Goal: Feedback & Contribution: Submit feedback/report problem

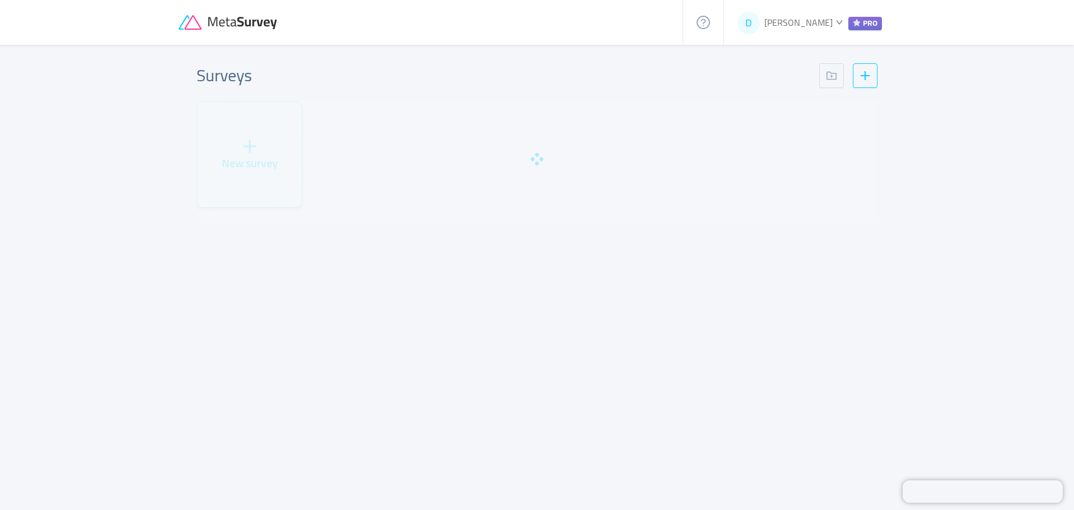
click at [490, 80] on div "Surveys" at bounding box center [537, 75] width 681 height 25
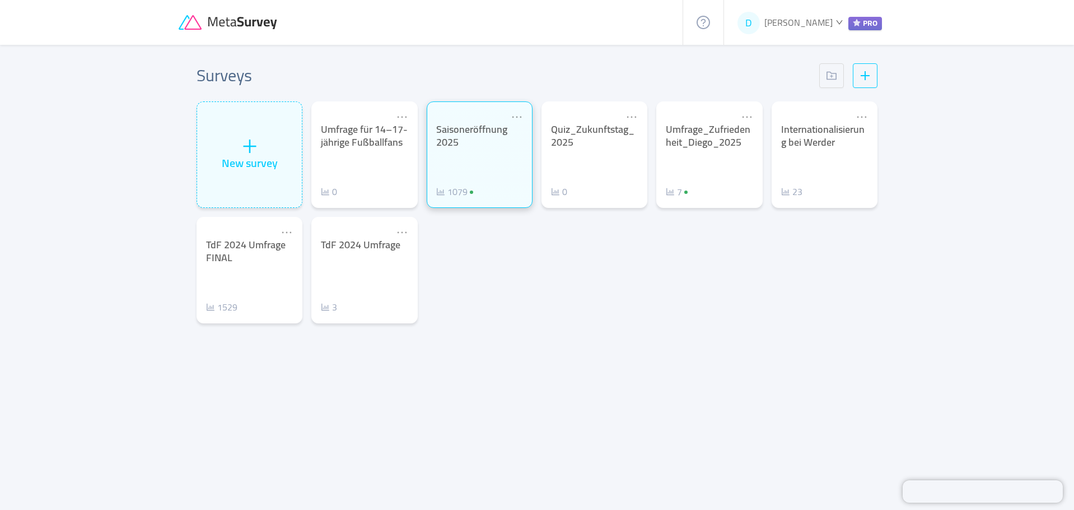
click at [479, 157] on div "Saisoneröffnung 2025 1079" at bounding box center [479, 160] width 87 height 75
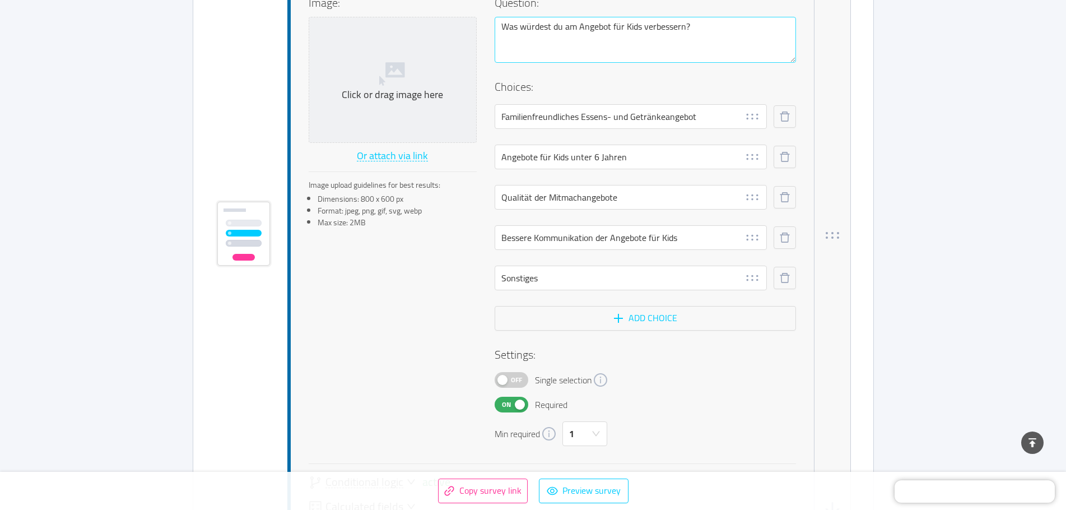
scroll to position [11086, 0]
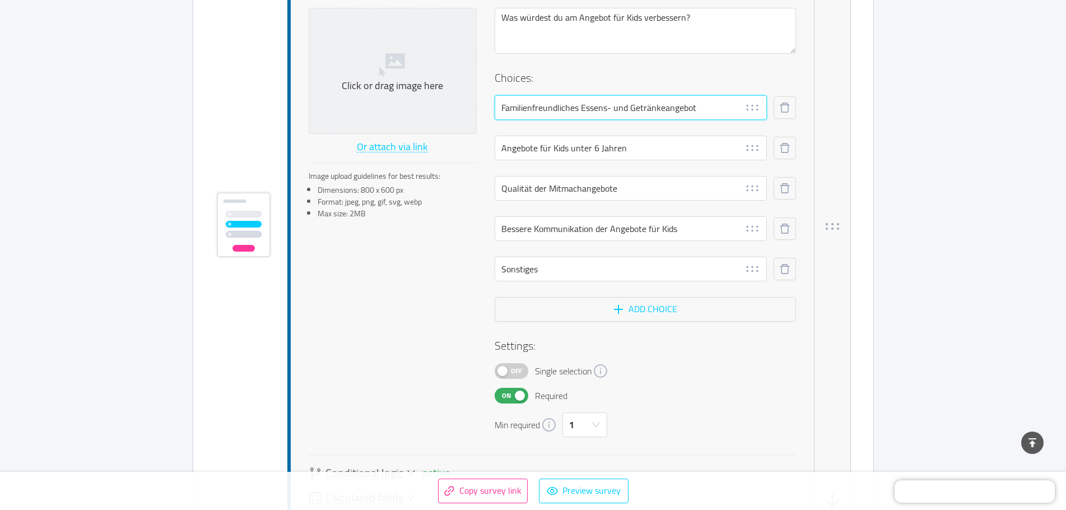
click at [548, 104] on input "Familienfreundliches Essens- und Getränkeangebot" at bounding box center [631, 107] width 272 height 25
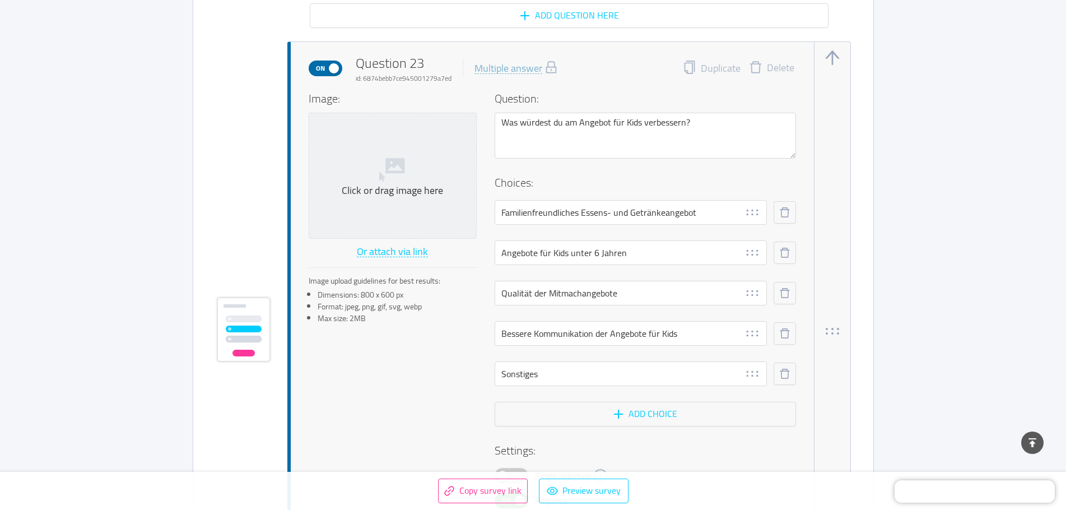
scroll to position [10974, 0]
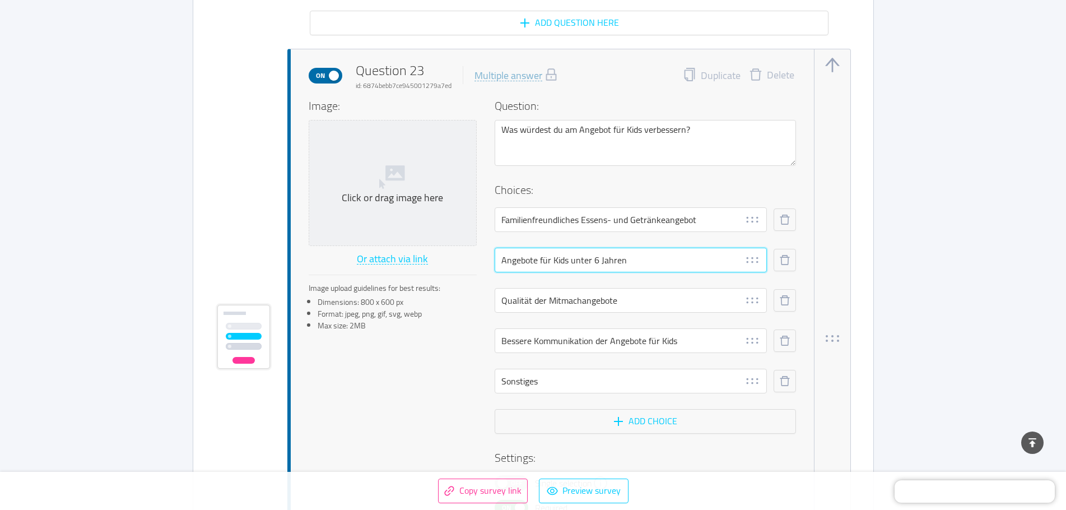
click at [545, 251] on input "Angebote für Kids unter 6 Jahren" at bounding box center [631, 260] width 272 height 25
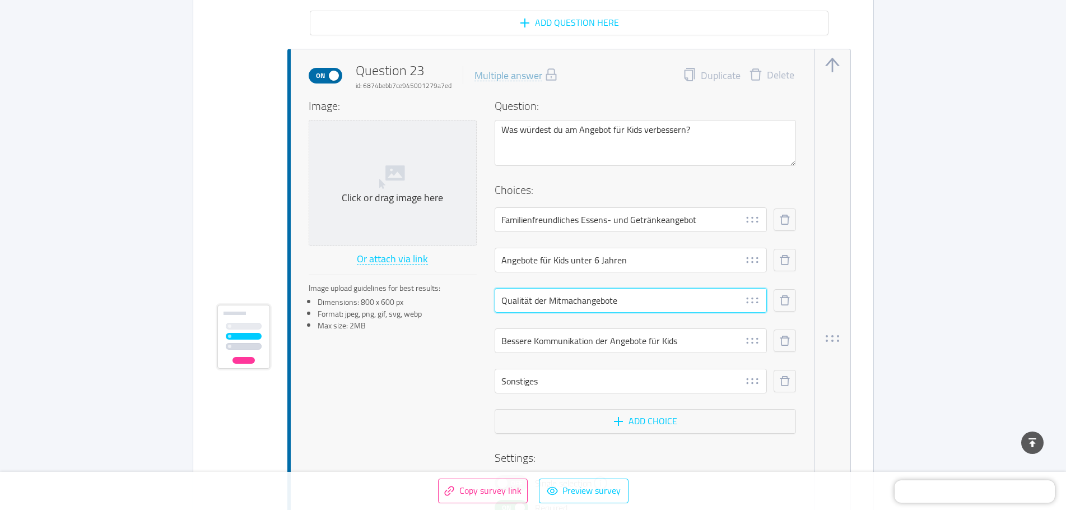
click at [534, 300] on input "Qualität der Mitmachangebote" at bounding box center [631, 300] width 272 height 25
click at [589, 339] on input "Bessere Kommunikation der Angebote für Kids" at bounding box center [631, 340] width 272 height 25
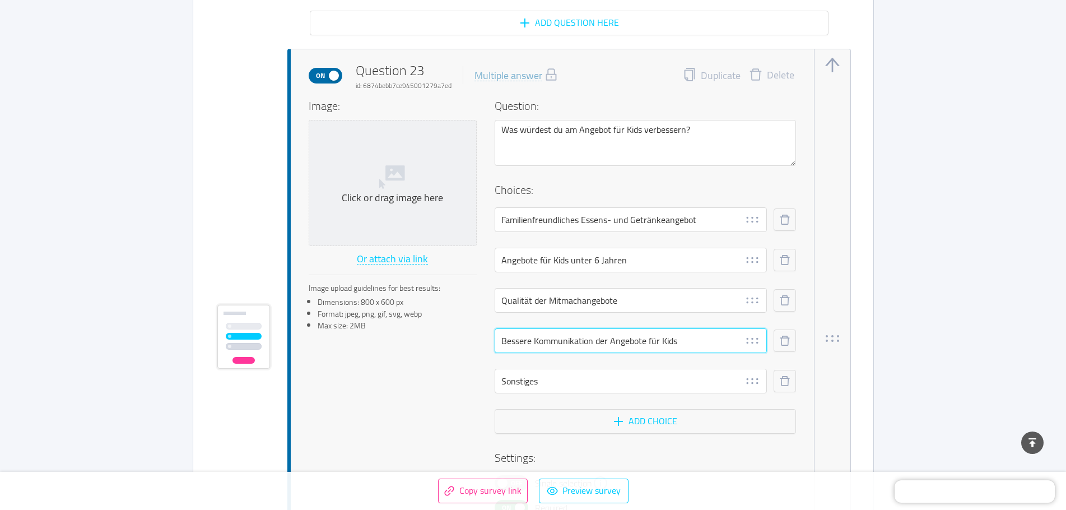
click at [589, 339] on input "Bessere Kommunikation der Angebote für Kids" at bounding box center [631, 340] width 272 height 25
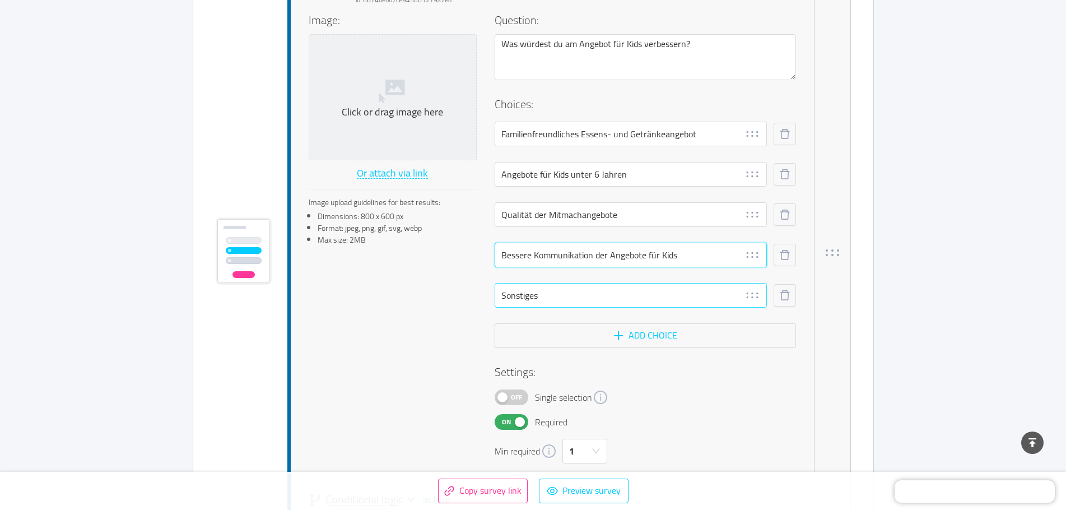
scroll to position [11086, 0]
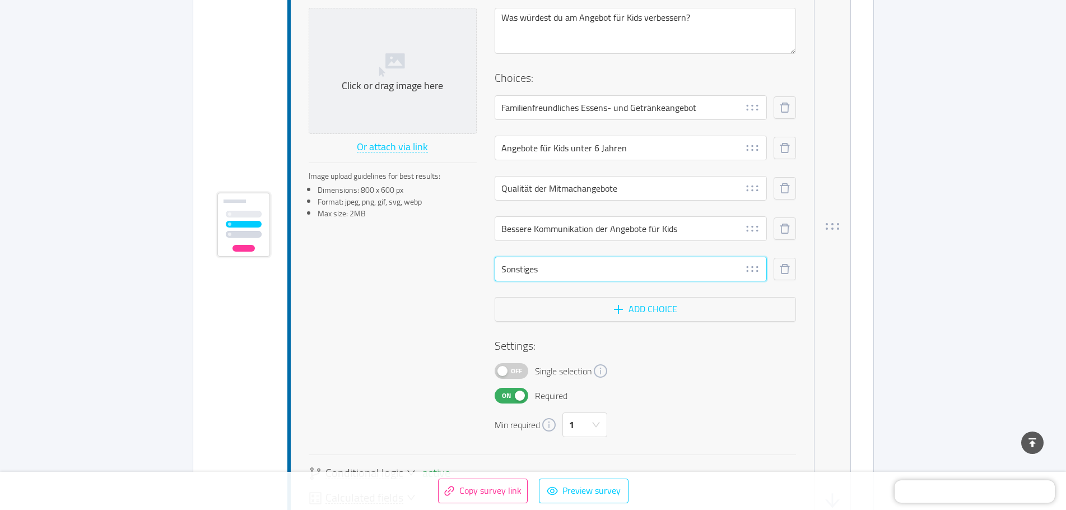
click at [515, 268] on input "Sonstiges" at bounding box center [631, 269] width 272 height 25
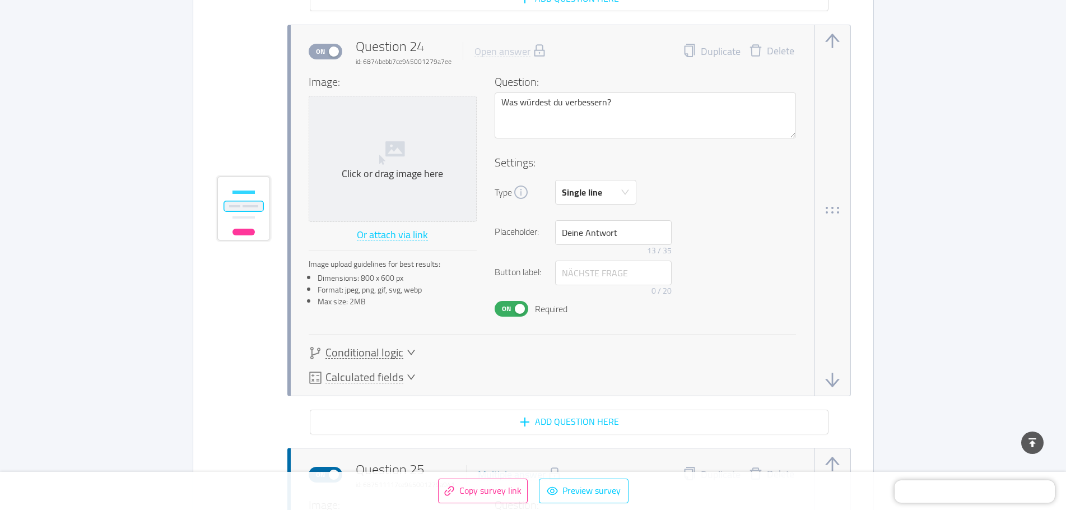
scroll to position [11647, 0]
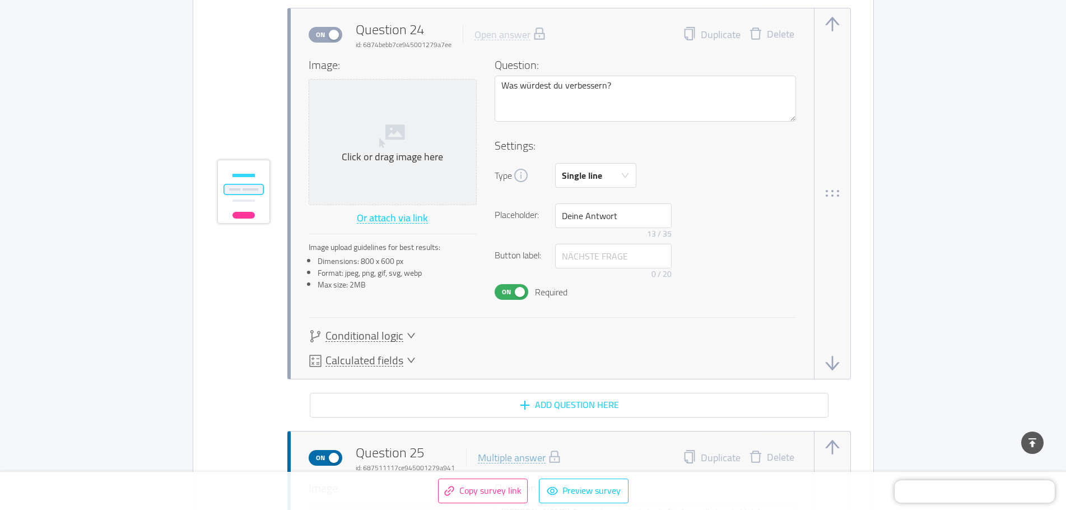
click at [380, 332] on span "Conditional logic" at bounding box center [364, 336] width 78 height 12
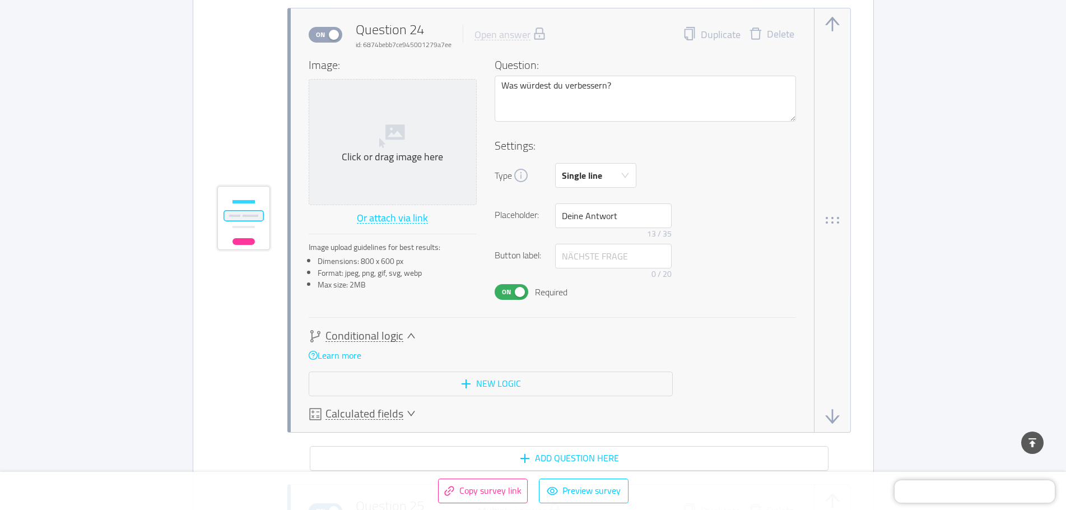
click at [366, 414] on span "Calculated fields" at bounding box center [364, 414] width 78 height 12
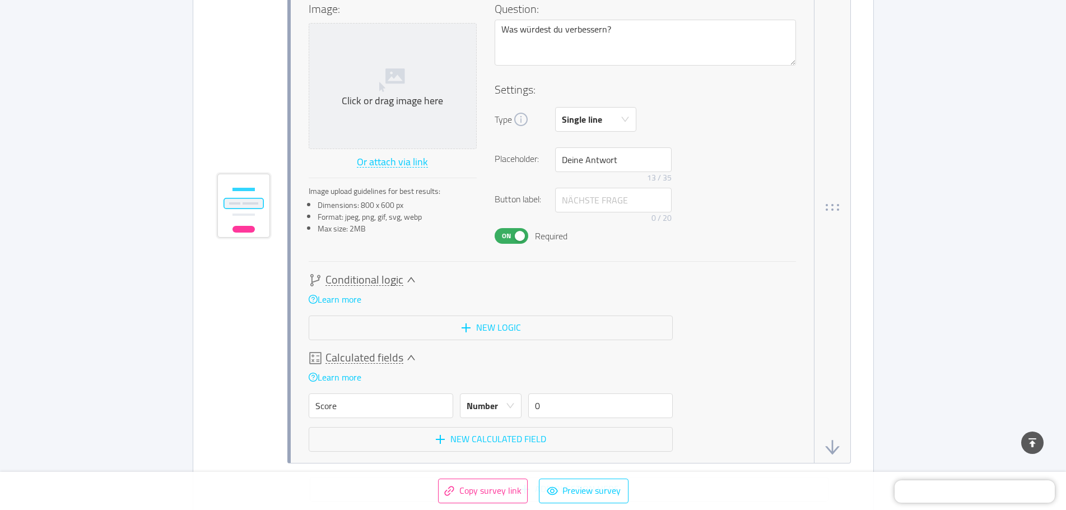
click at [356, 274] on span "Conditional logic" at bounding box center [364, 280] width 78 height 12
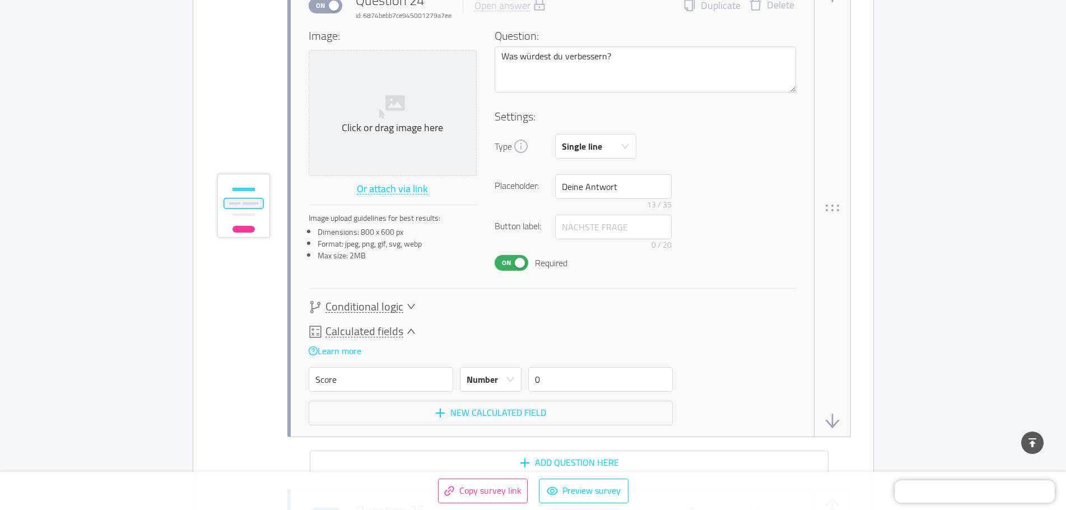
click at [397, 328] on span "Calculated fields" at bounding box center [364, 331] width 78 height 12
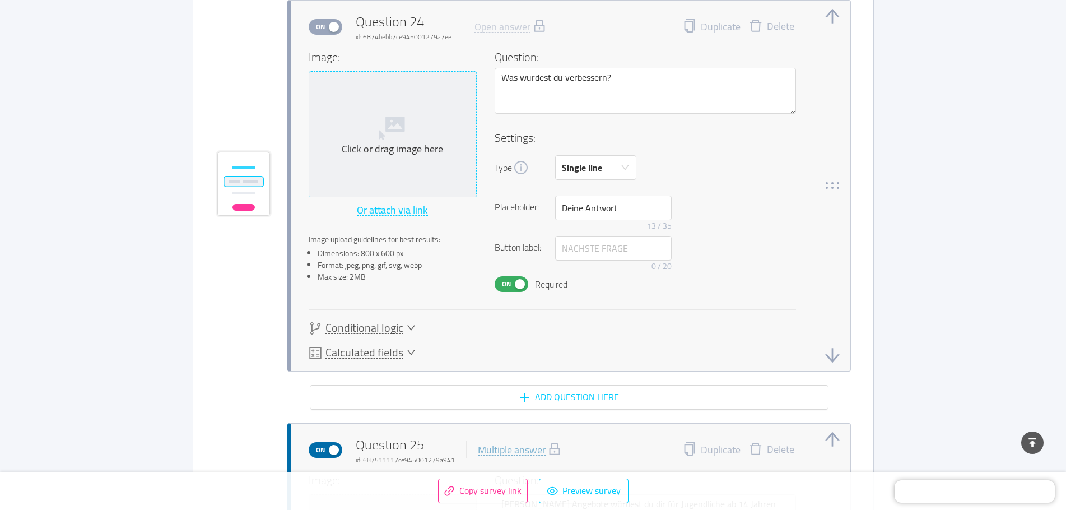
scroll to position [11633, 0]
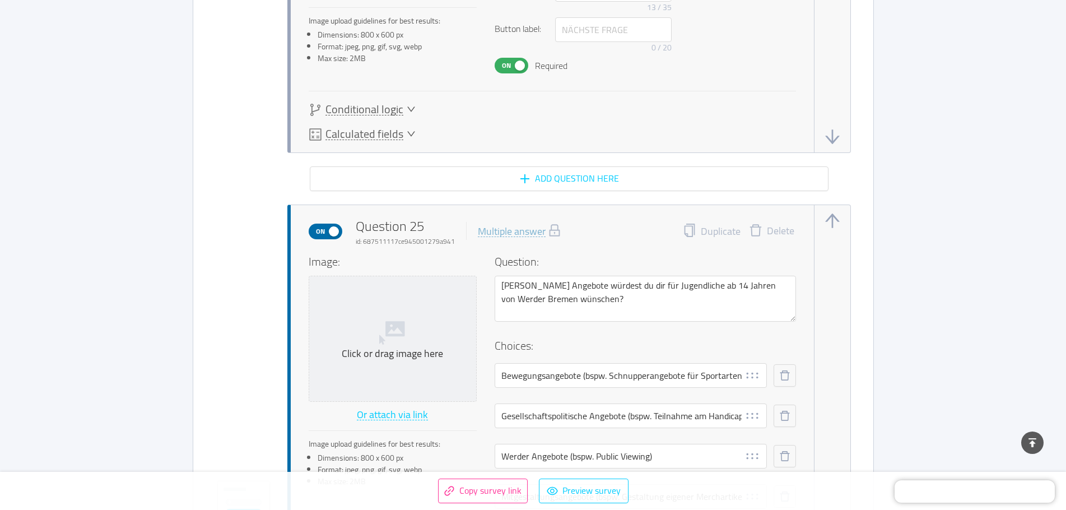
scroll to position [11913, 0]
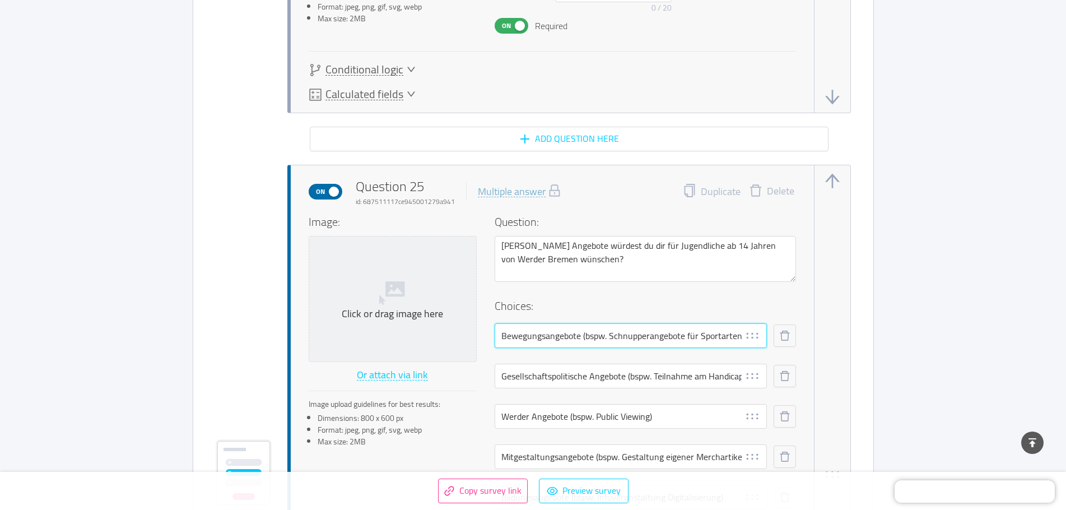
click at [541, 335] on input "Bewegungsangebote (bspw. Schnupperangebote für Sportarten)" at bounding box center [631, 335] width 272 height 25
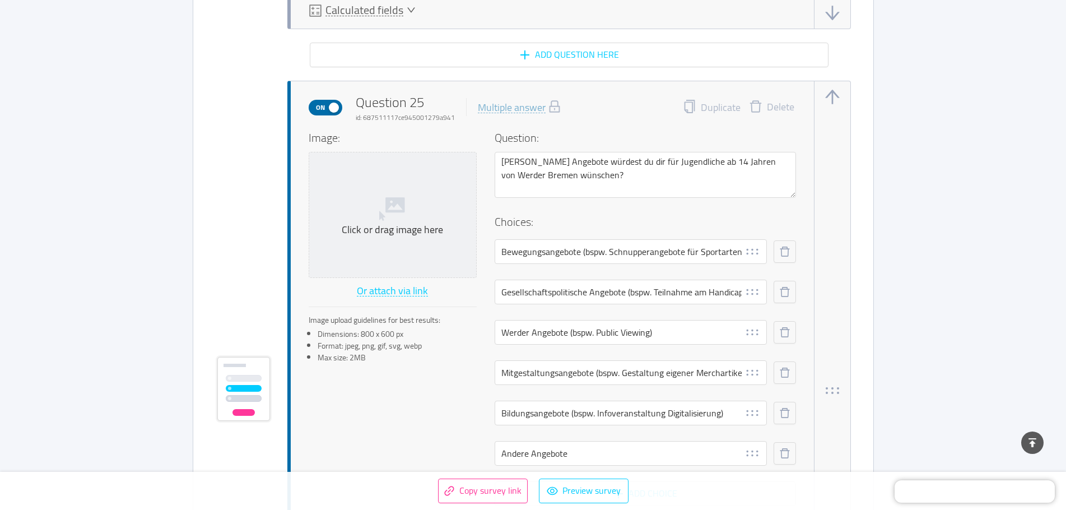
scroll to position [12137, 0]
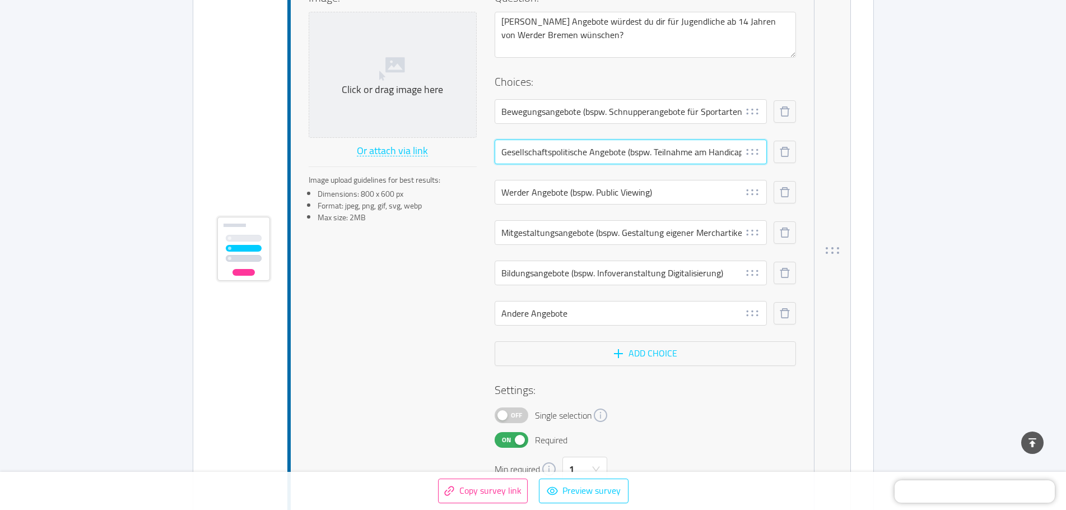
click at [580, 155] on input "Gesellschaftspolitische Angebote (bspw. Teilnahme am Handicap-Fussball" at bounding box center [631, 151] width 272 height 25
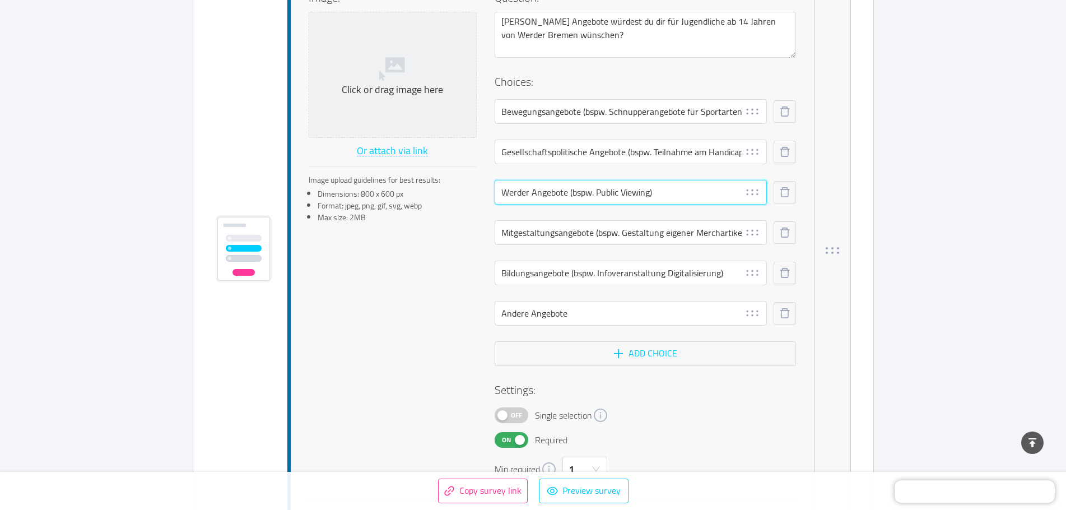
click at [576, 191] on input "Werder Angebote (bspw. Public Viewing)" at bounding box center [631, 192] width 272 height 25
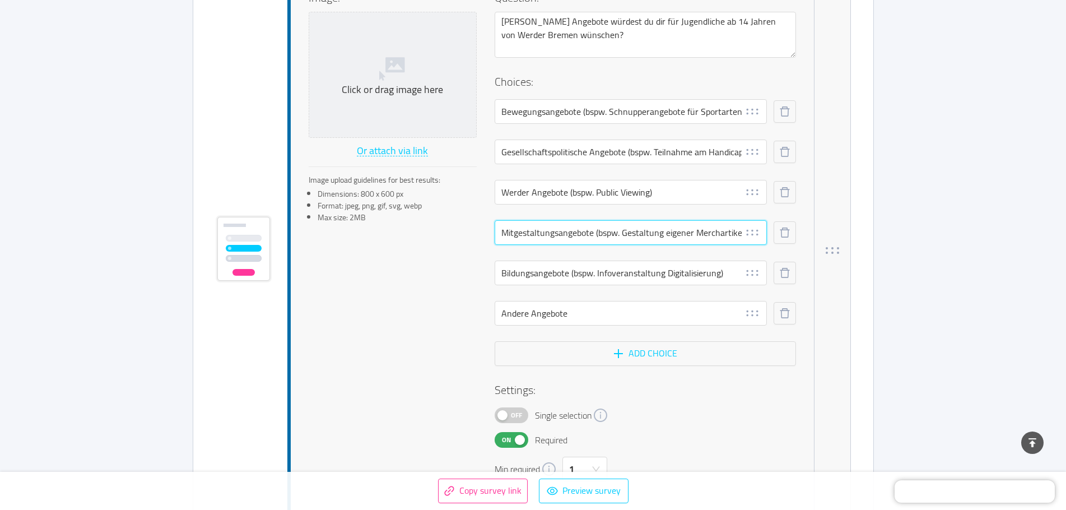
click at [543, 236] on input "Mitgestaltungsangebote (bspw. Gestaltung eigener Merchartikel)" at bounding box center [631, 232] width 272 height 25
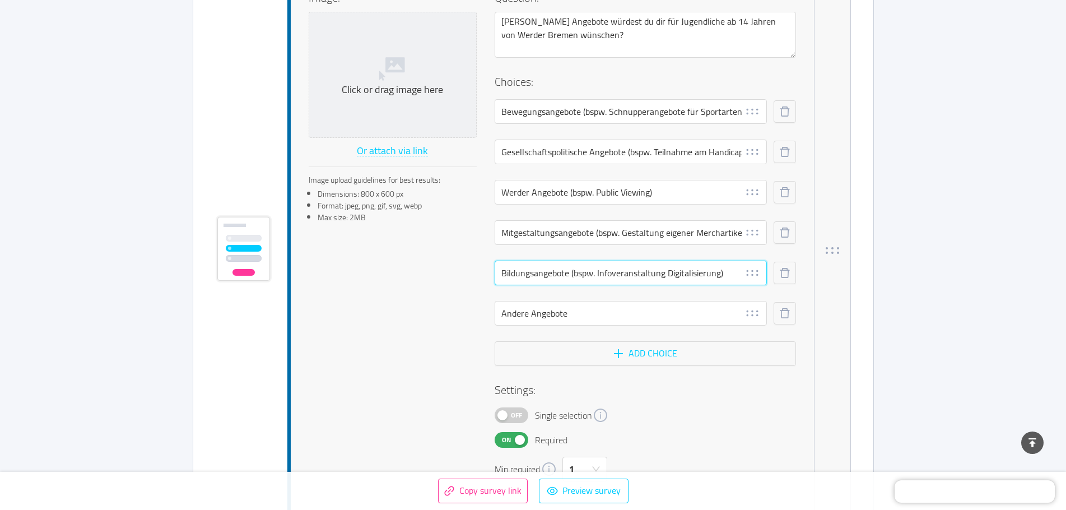
click at [534, 273] on input "Bildungsangebote (bspw. Infoveranstaltung Digitalisierung)" at bounding box center [631, 272] width 272 height 25
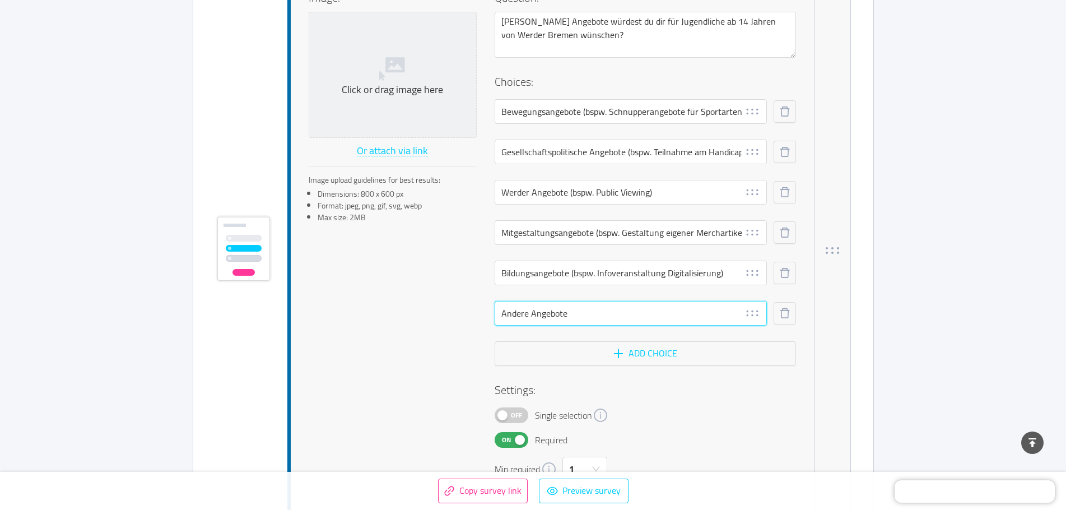
click at [543, 313] on input "Andere Angebote" at bounding box center [631, 313] width 272 height 25
click at [416, 326] on div "Image: Click or drag image here Or attach via link Image upload guidelines for …" at bounding box center [552, 235] width 487 height 492
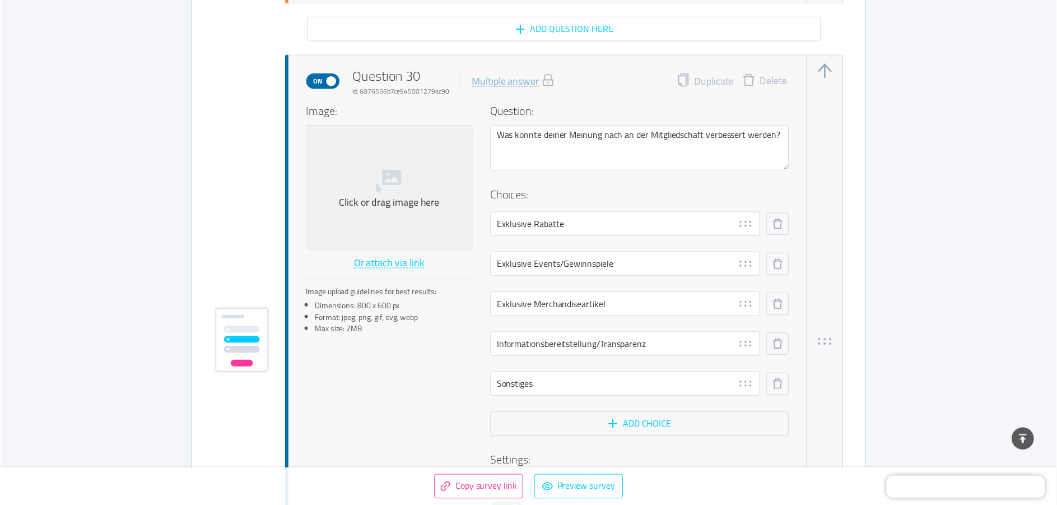
scroll to position [14433, 0]
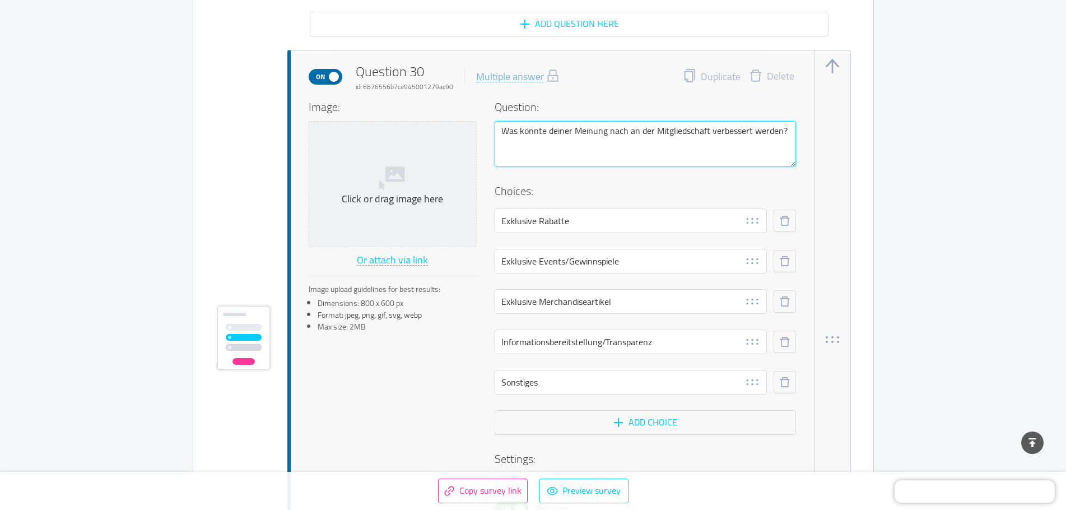
click at [559, 136] on textarea "Was könnte deiner Meinung nach an der Mitgliedschaft verbessert werden?" at bounding box center [645, 144] width 301 height 46
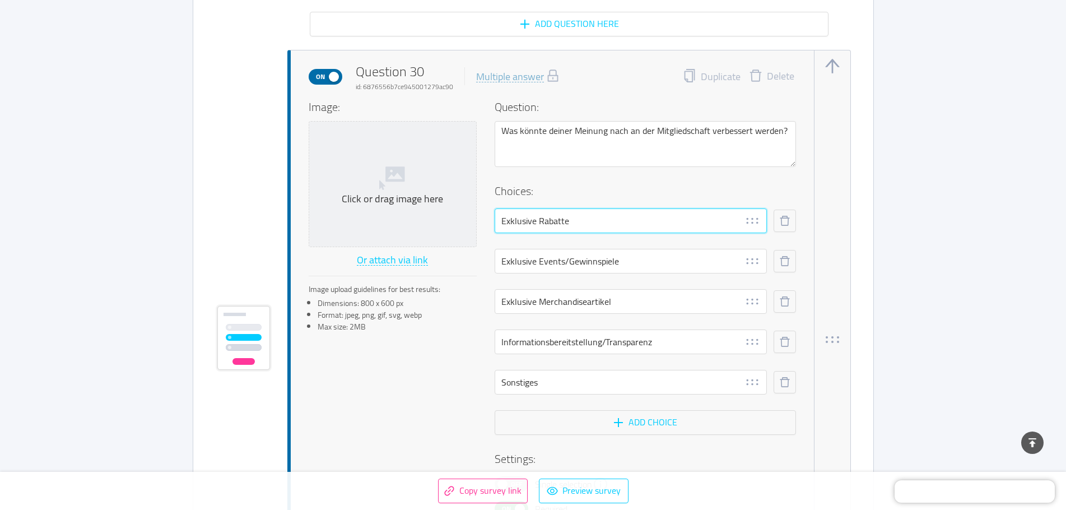
click at [566, 222] on input "Exklusive Rabatte" at bounding box center [631, 220] width 272 height 25
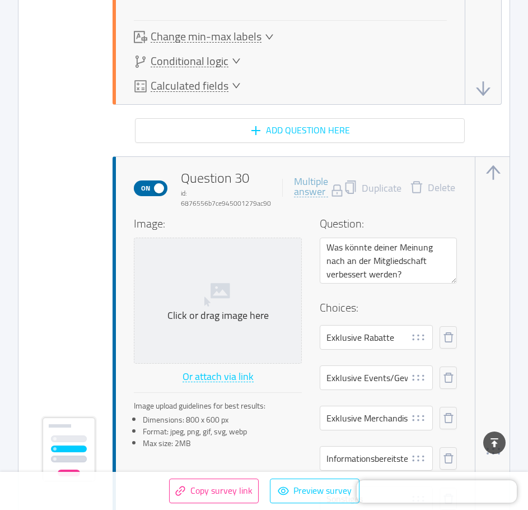
scroll to position [14638, 0]
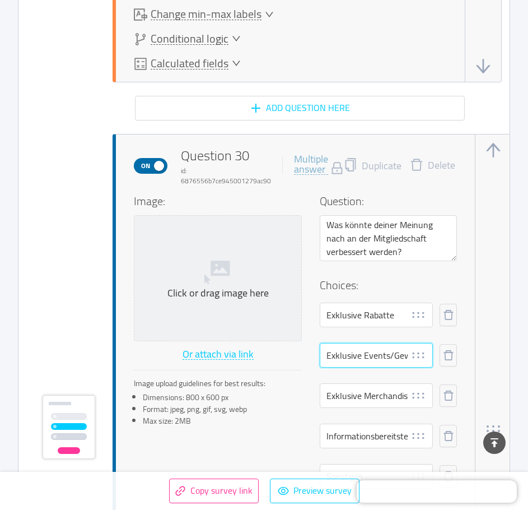
click at [344, 349] on input "Exklusive Events/Gewinnspiele" at bounding box center [376, 355] width 113 height 25
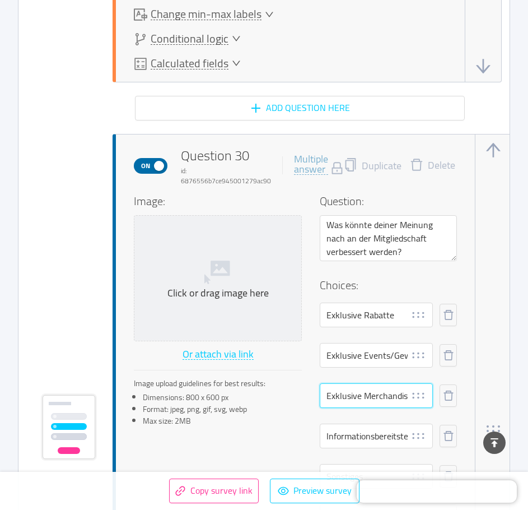
click at [351, 387] on input "Exklusive Merchandiseartikel" at bounding box center [376, 395] width 113 height 25
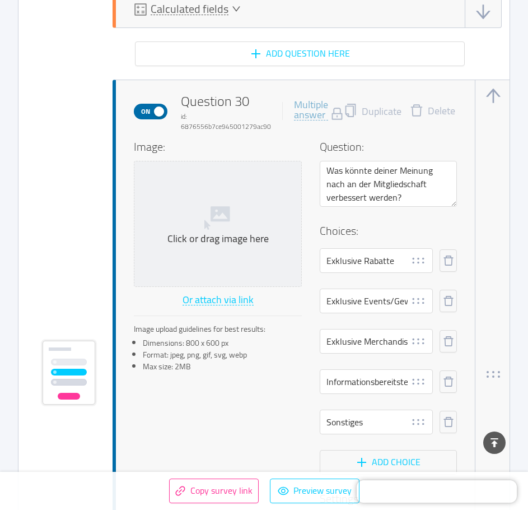
scroll to position [14750, 0]
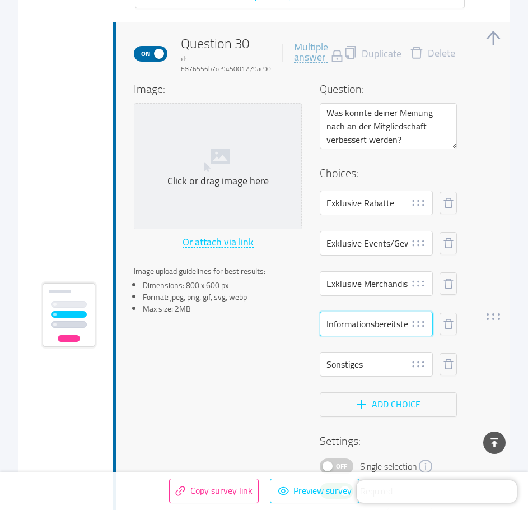
click at [355, 327] on input "Informationsbereitstellung/Transparenz" at bounding box center [376, 323] width 113 height 25
click at [351, 365] on input "Sonstiges" at bounding box center [376, 364] width 113 height 25
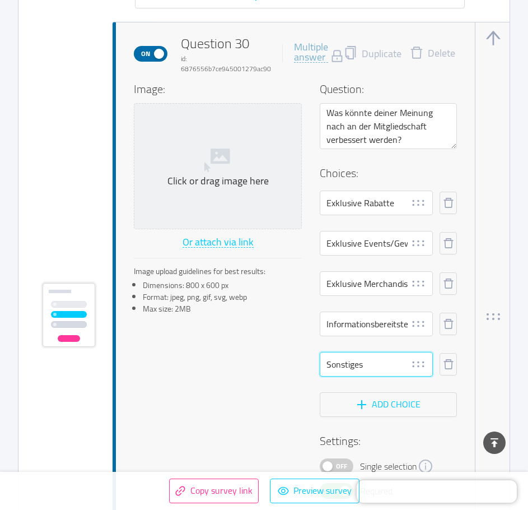
click at [351, 365] on input "Sonstiges" at bounding box center [376, 364] width 113 height 25
click at [76, 130] on div "On Question 30 id: 6876556b7ce945001279ac90 Multiple answer Duplicate Delete Im…" at bounding box center [264, 317] width 446 height 590
click at [195, 370] on div "Image: Click or drag image here Or attach via link Image upload guidelines for …" at bounding box center [295, 306] width 323 height 451
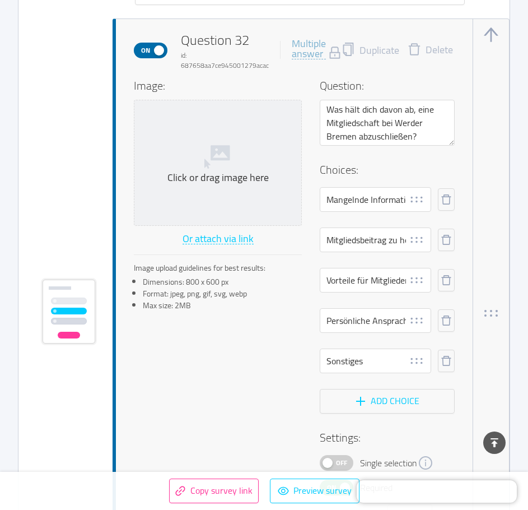
scroll to position [15814, 0]
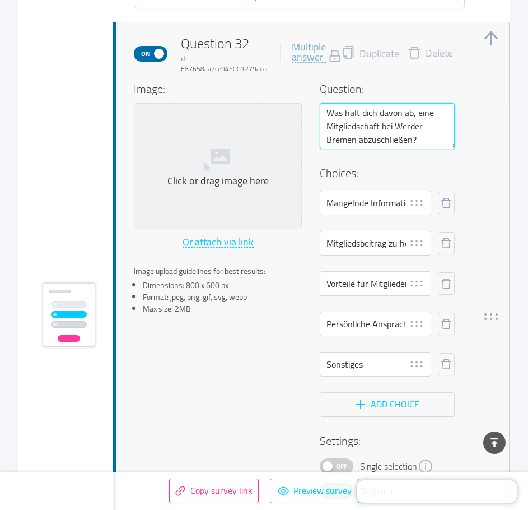
click at [394, 129] on textarea "Was hält dich davon ab, eine Mitgliedschaft bei Werder Bremen abzuschließen?" at bounding box center [387, 126] width 135 height 46
click at [427, 133] on textarea "Was hält dich davon ab, eine Mitgliedschaft bei Werder Bremen abzuschließen?" at bounding box center [387, 126] width 135 height 46
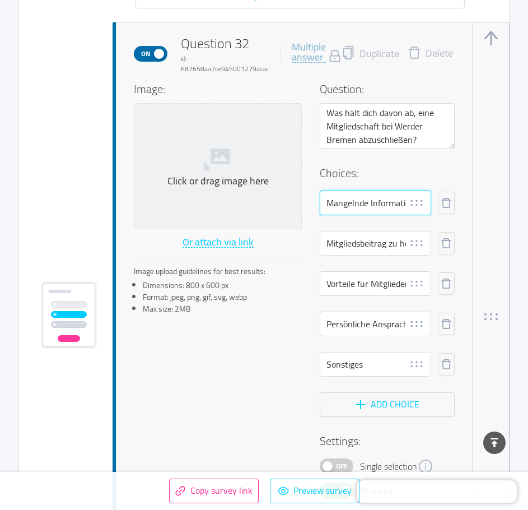
click at [352, 197] on input "Mangelnde Informationen/Transparenz" at bounding box center [375, 202] width 111 height 25
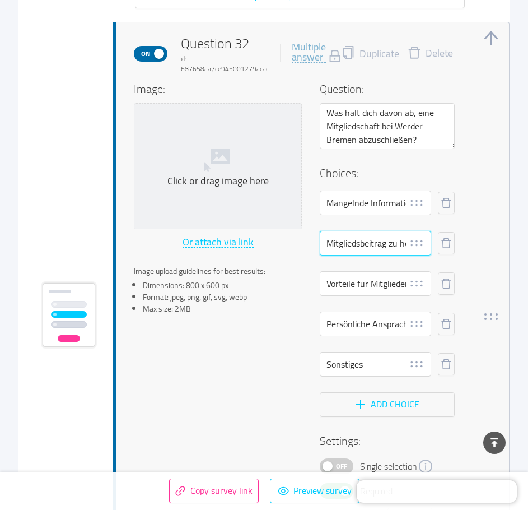
click at [351, 241] on input "Mitgliedsbeitrag zu hoch" at bounding box center [375, 243] width 111 height 25
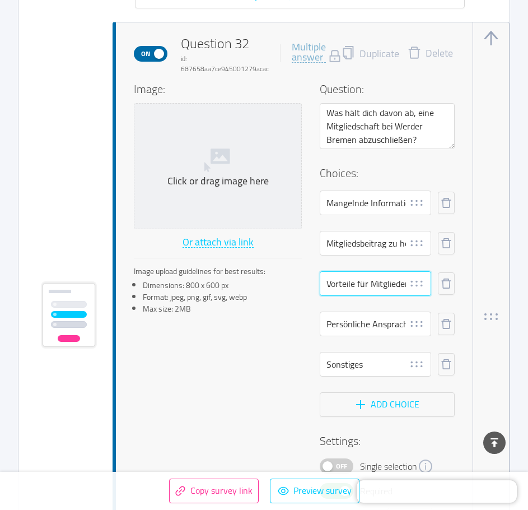
click at [338, 280] on input "Vorteile für Mitglieder ungenügend" at bounding box center [375, 283] width 111 height 25
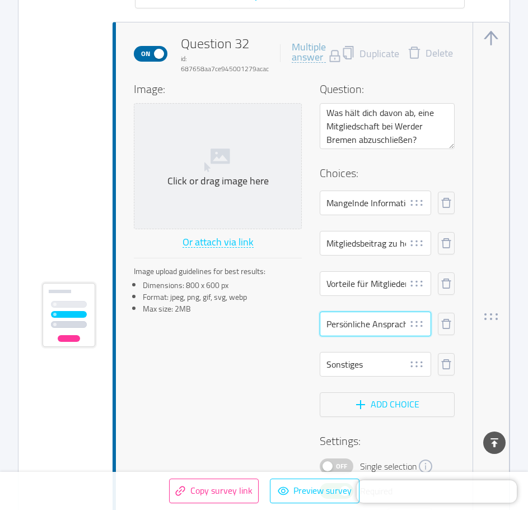
click at [365, 328] on input "Persönliche Ansprache fehlt" at bounding box center [375, 323] width 111 height 25
click at [334, 362] on input "Sonstiges" at bounding box center [375, 364] width 111 height 25
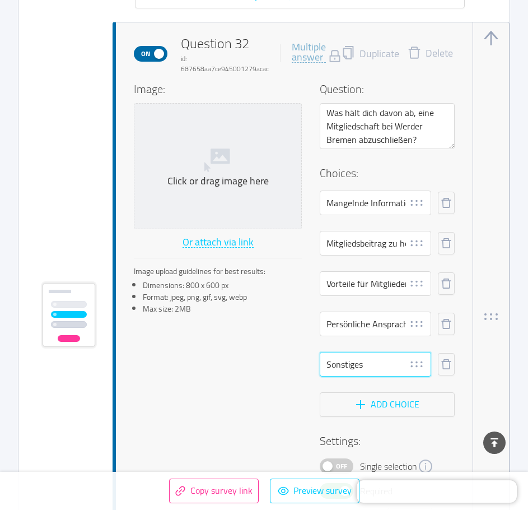
click at [334, 362] on input "Sonstiges" at bounding box center [375, 364] width 111 height 25
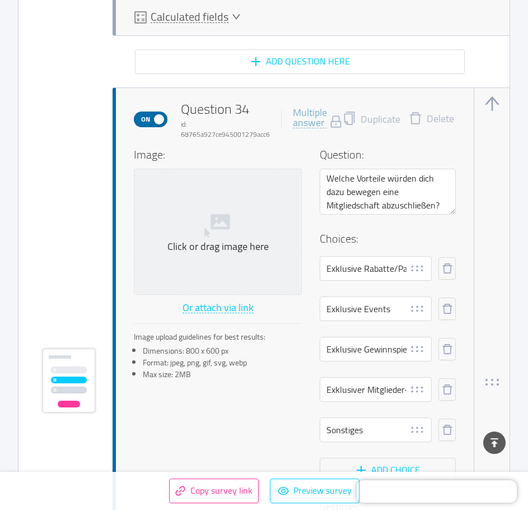
scroll to position [16822, 0]
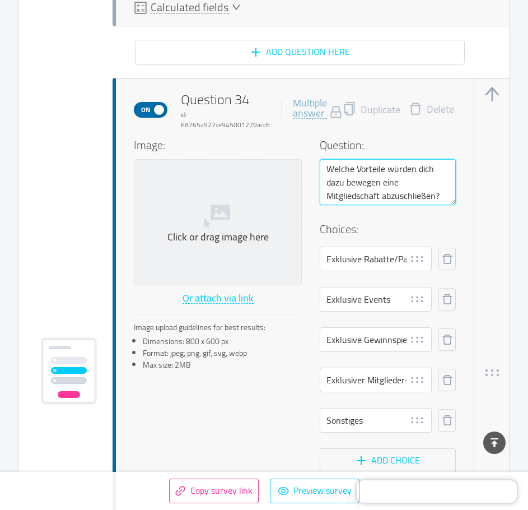
click at [362, 169] on textarea "Welche Vorteile würden dich dazu bewegen eine Mitgliedschaft abzuschließen?" at bounding box center [388, 182] width 136 height 46
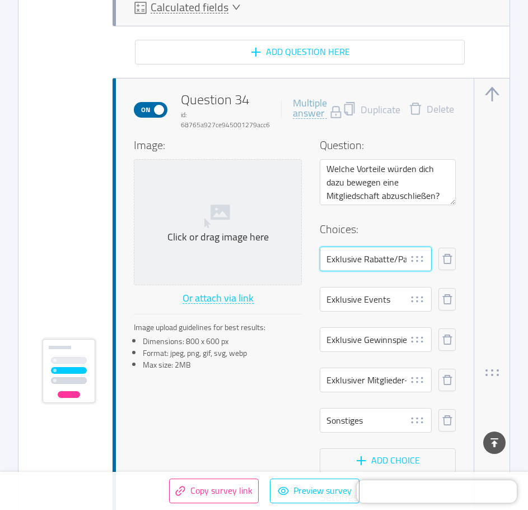
click at [325, 252] on input "Exklusive Rabatte/Partnerangebote" at bounding box center [376, 258] width 112 height 25
click at [340, 257] on input "Exklusive Rabatte/Partnerangebote" at bounding box center [376, 258] width 112 height 25
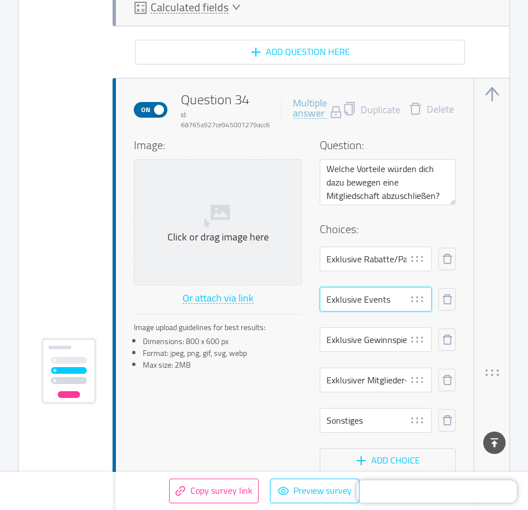
click at [353, 308] on input "Exklusive Events" at bounding box center [376, 299] width 112 height 25
click at [353, 343] on input "Exklusive Gewinnspiele" at bounding box center [376, 339] width 112 height 25
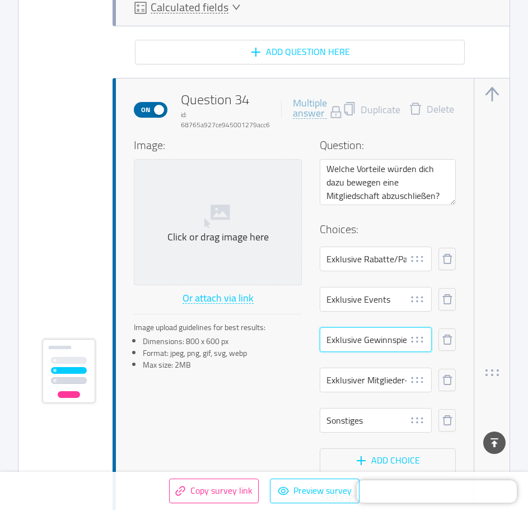
click at [353, 343] on input "Exklusive Gewinnspiele" at bounding box center [376, 339] width 112 height 25
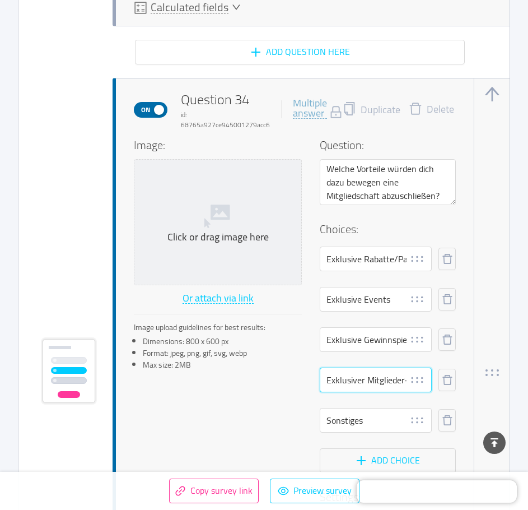
click at [352, 375] on input "Exklusiver Mitglieder-Merchandise" at bounding box center [376, 379] width 112 height 25
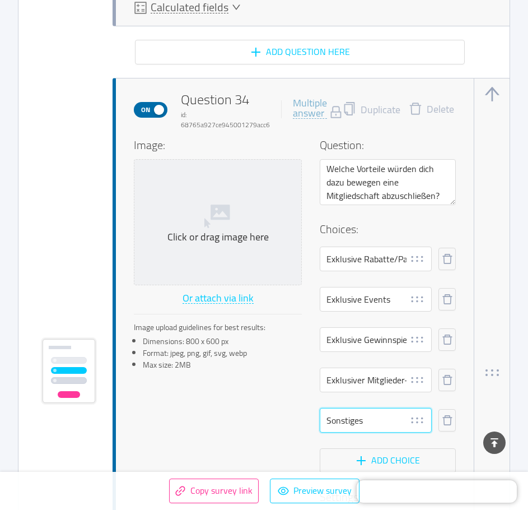
click at [344, 418] on input "Sonstiges" at bounding box center [376, 420] width 112 height 25
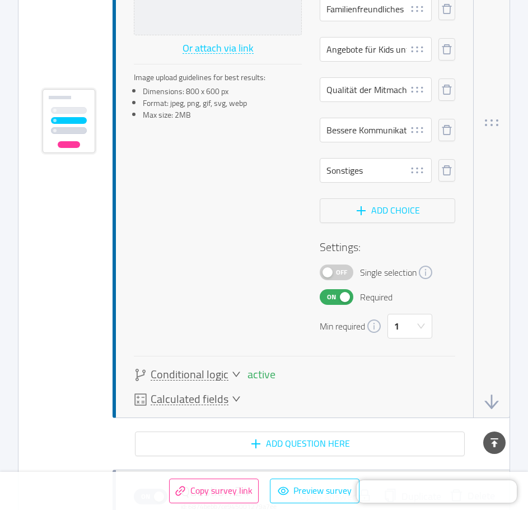
scroll to position [11390, 0]
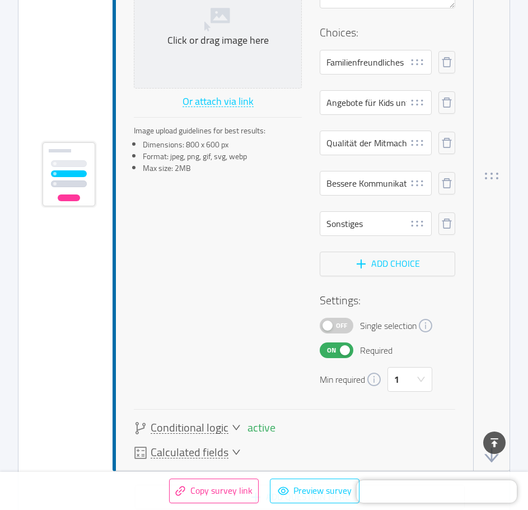
click at [167, 237] on div "Image: Click or drag image here Or attach via link Image upload guidelines for …" at bounding box center [295, 165] width 322 height 451
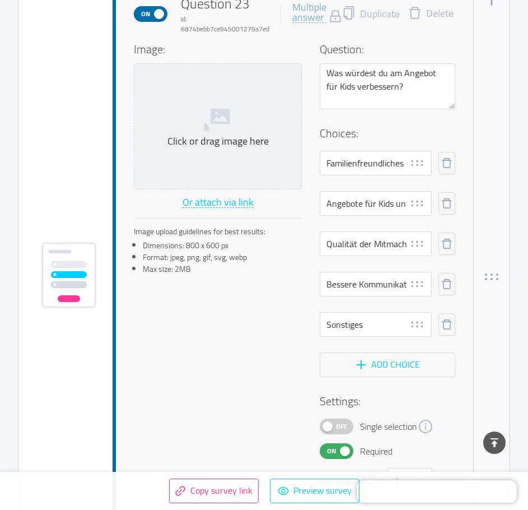
scroll to position [11146, 0]
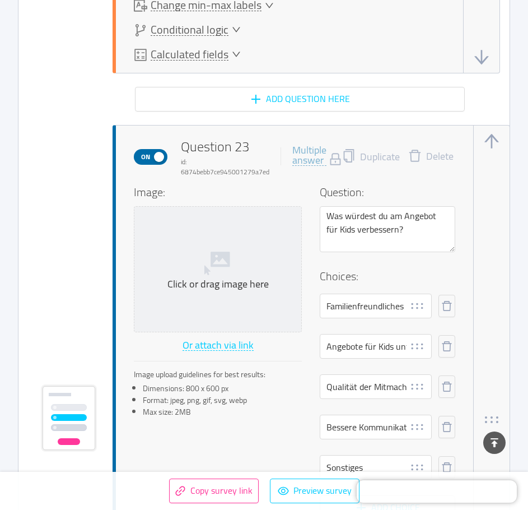
click at [84, 164] on div "On Question 23 id: 6874bebb7ce945001279a7ed Multiple answer Duplicate Delete Im…" at bounding box center [264, 420] width 446 height 590
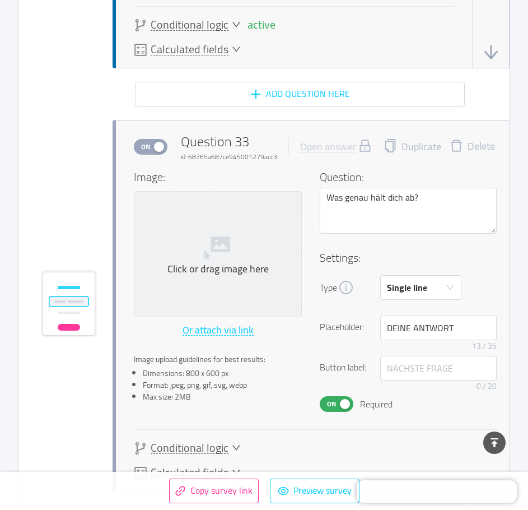
scroll to position [16356, 0]
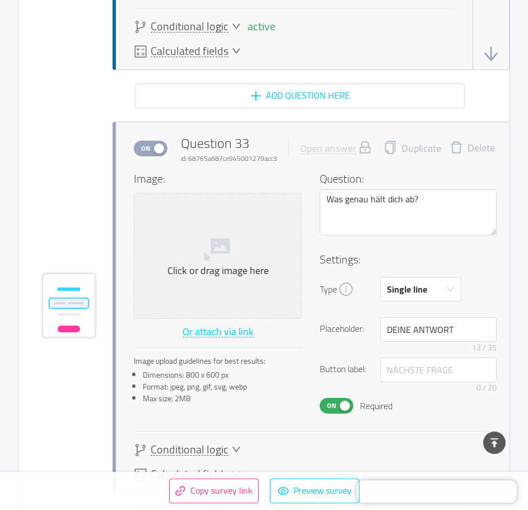
click at [73, 143] on div "On Question 33 id: 68765a687ce945001279acc3 Open answer Duplicate Delete Image:…" at bounding box center [264, 307] width 446 height 371
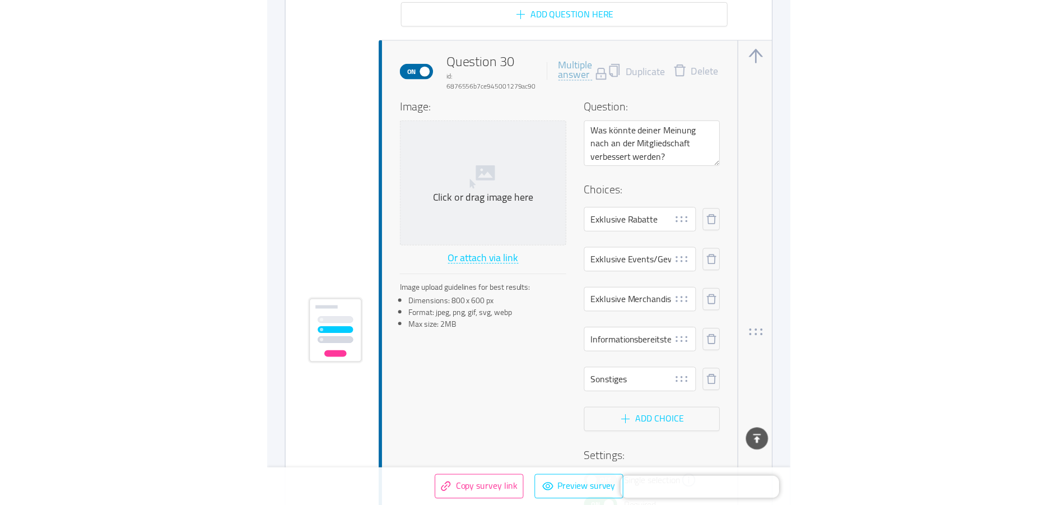
scroll to position [14695, 0]
